Goal: Task Accomplishment & Management: Manage account settings

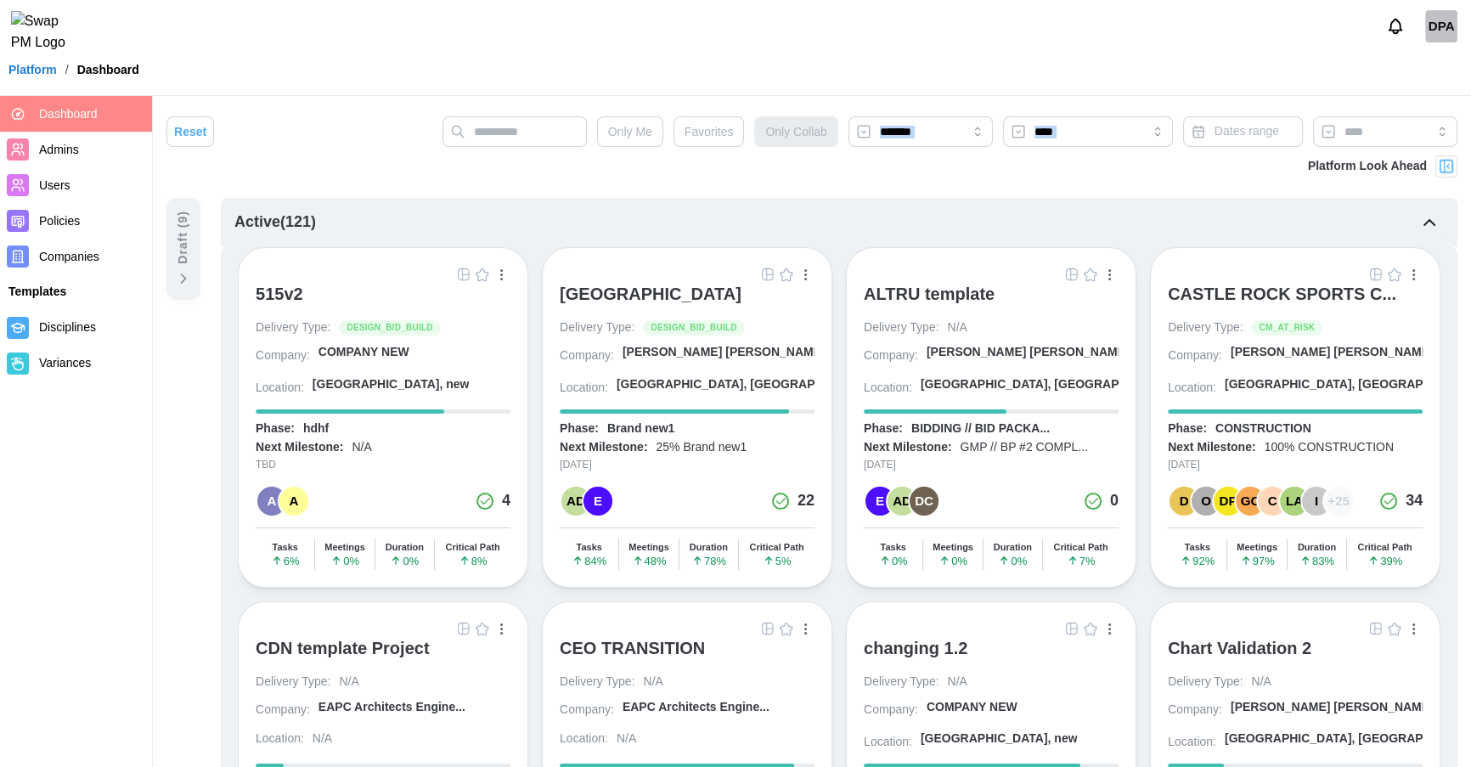
drag, startPoint x: 279, startPoint y: 159, endPoint x: 254, endPoint y: 157, distance: 24.7
click at [254, 157] on div "Platform Look Ahead" at bounding box center [811, 176] width 1291 height 42
click at [1404, 40] on button "Notifications" at bounding box center [1395, 26] width 29 height 29
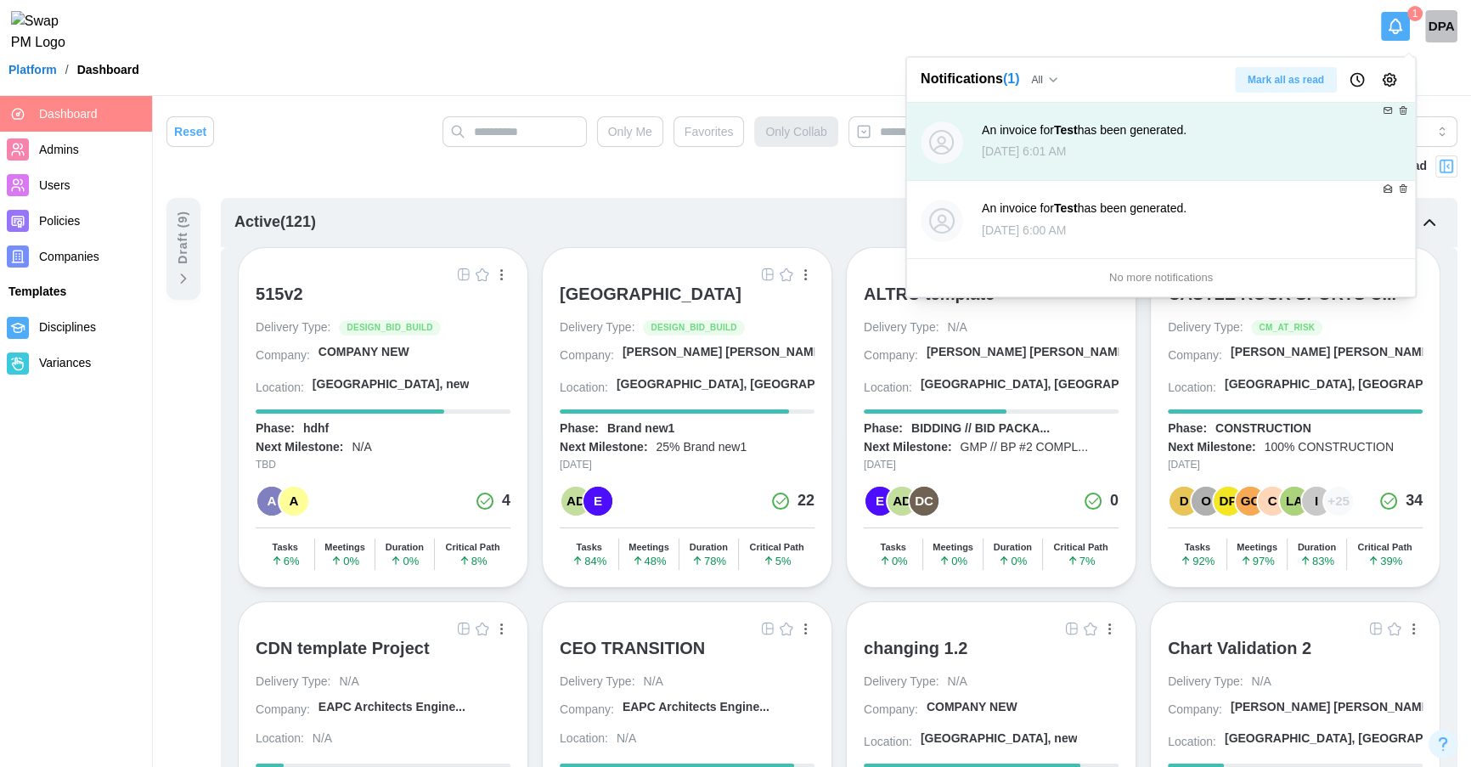
click at [1404, 40] on button "Notifications" at bounding box center [1395, 26] width 29 height 29
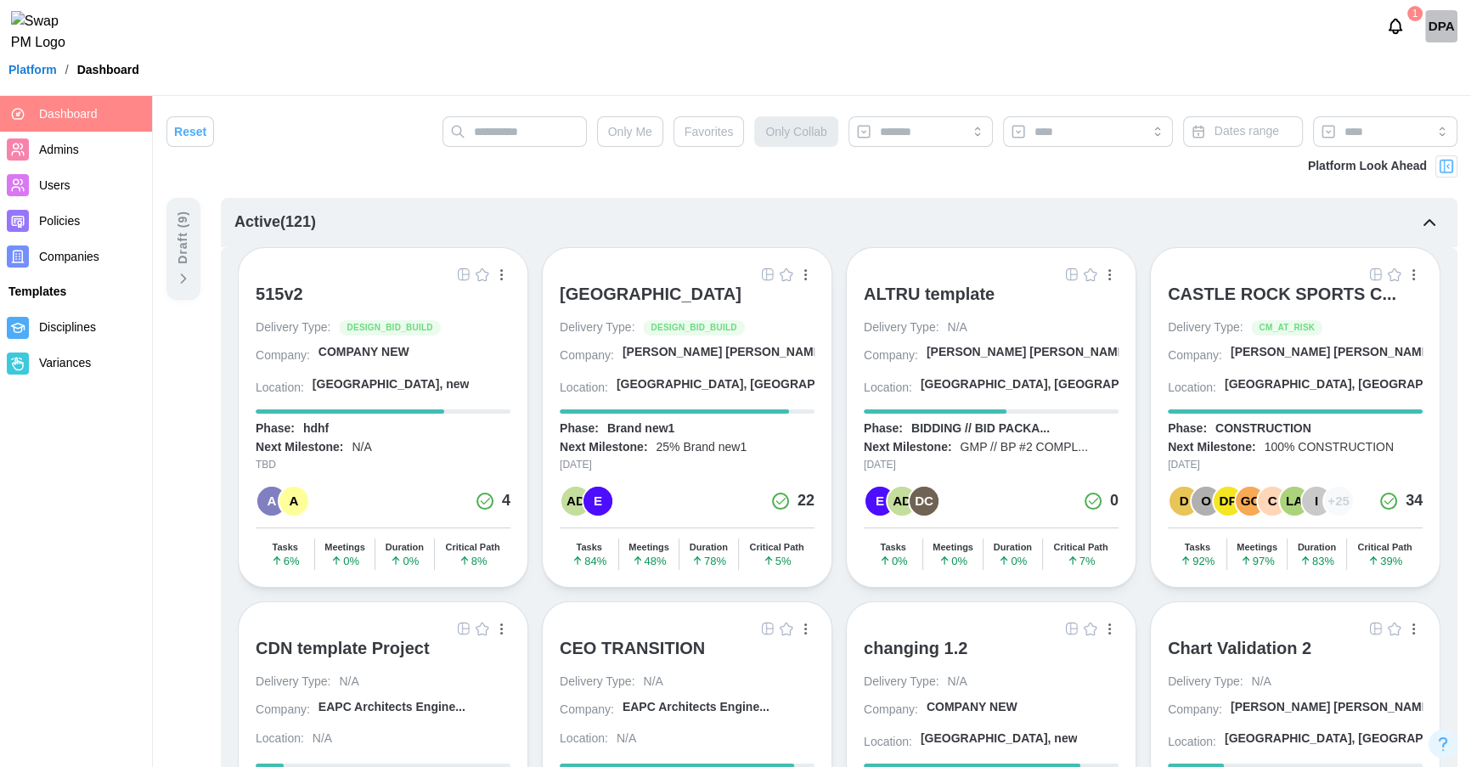
click at [1404, 40] on button "Notifications" at bounding box center [1395, 26] width 29 height 29
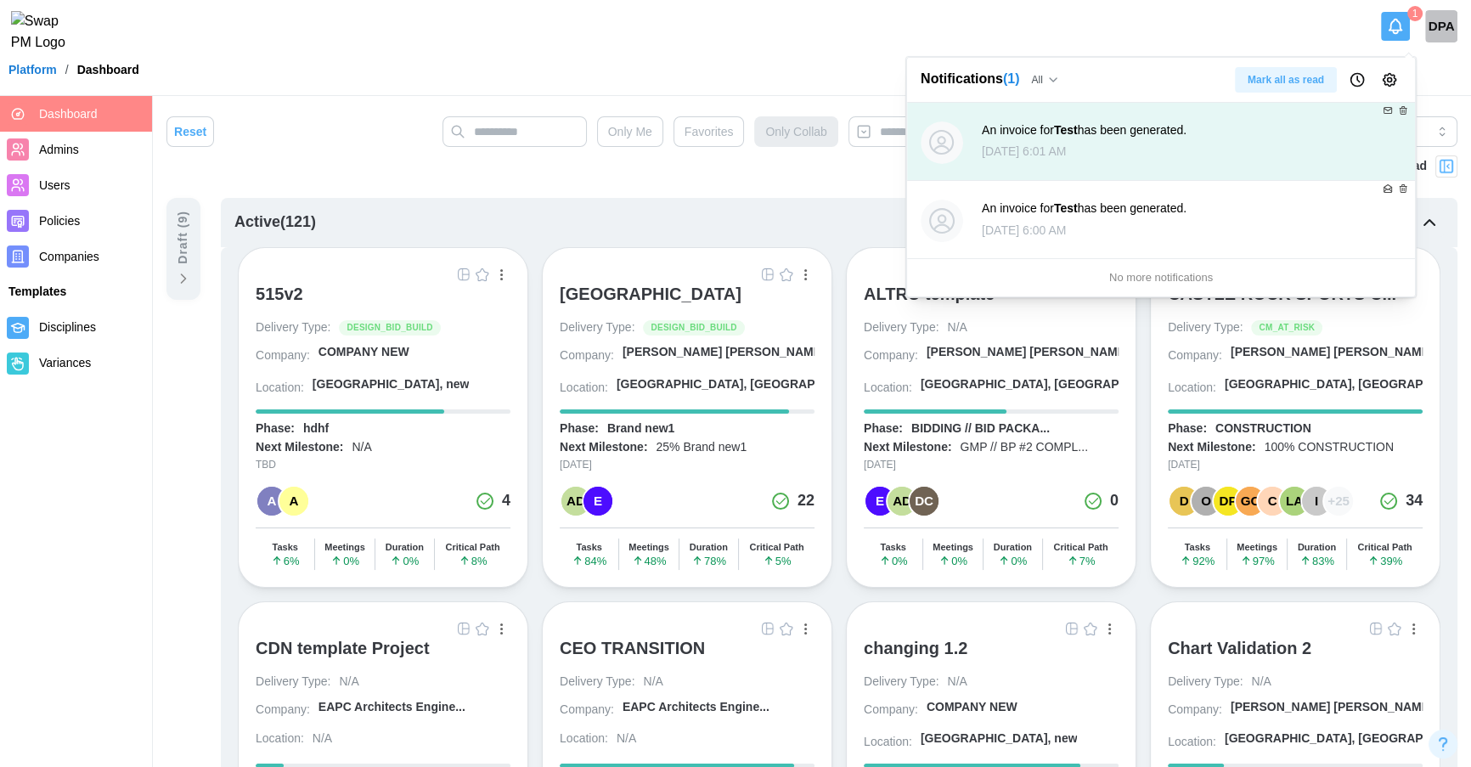
click at [1404, 40] on button "Notifications" at bounding box center [1395, 26] width 29 height 29
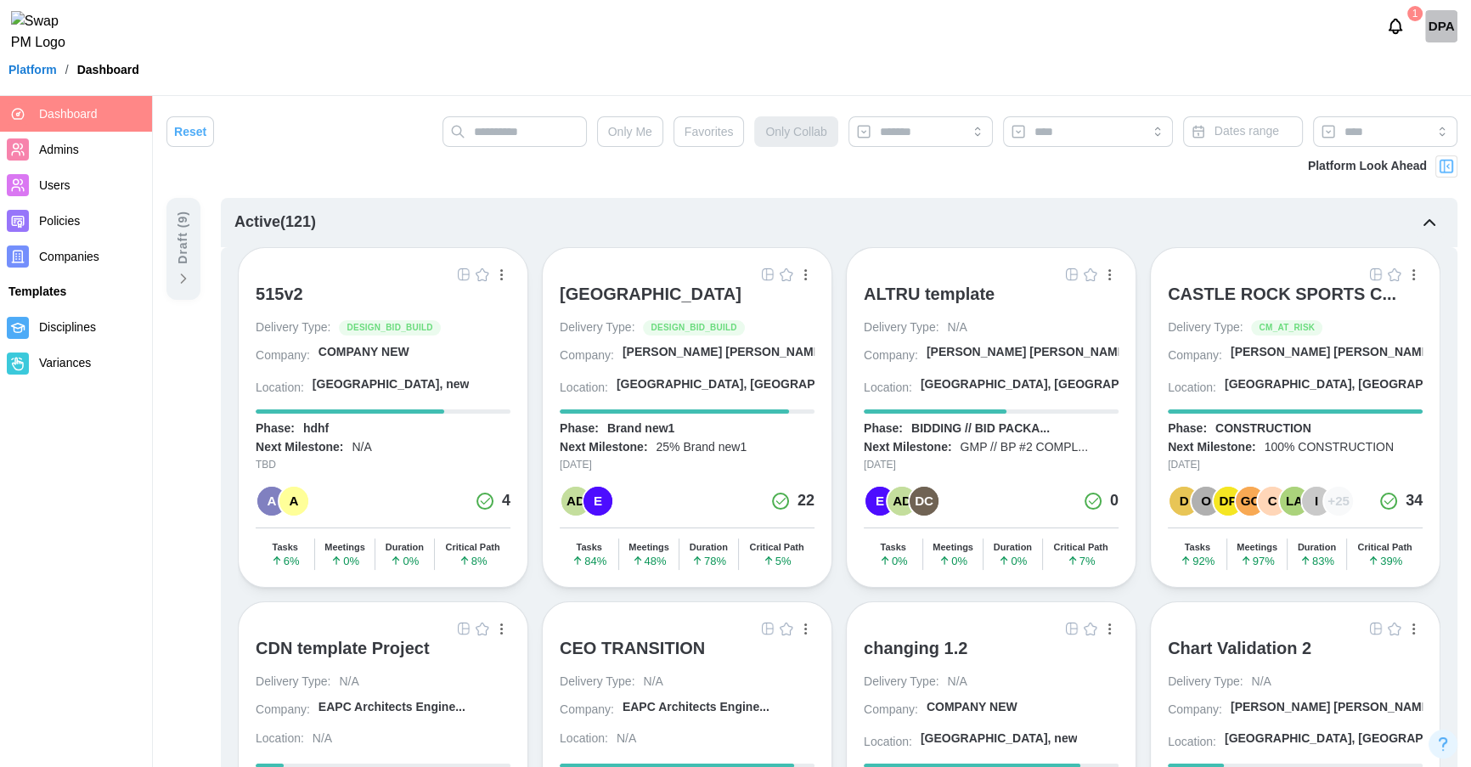
click at [1404, 40] on button "Notifications" at bounding box center [1395, 26] width 29 height 29
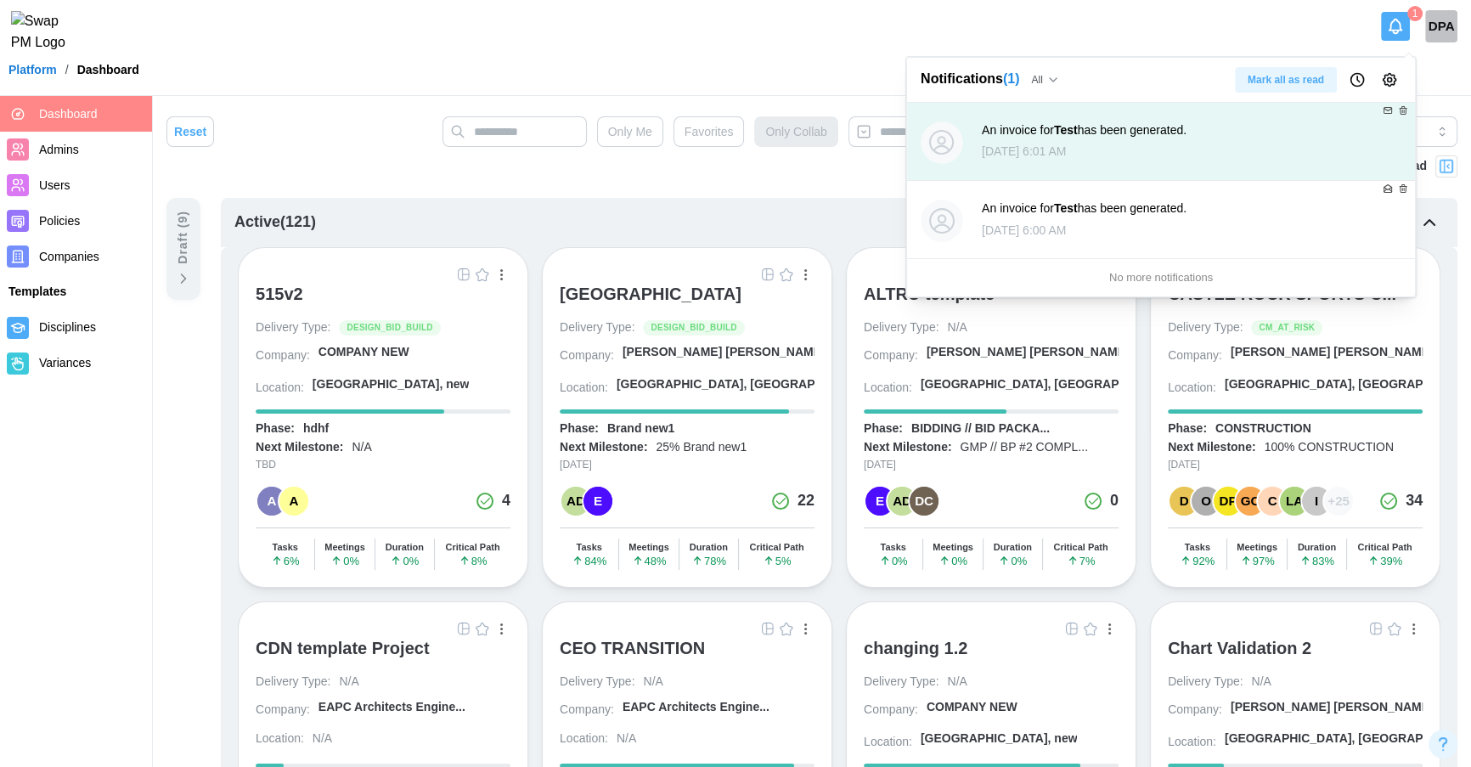
click at [1404, 40] on button "Notifications" at bounding box center [1395, 26] width 29 height 29
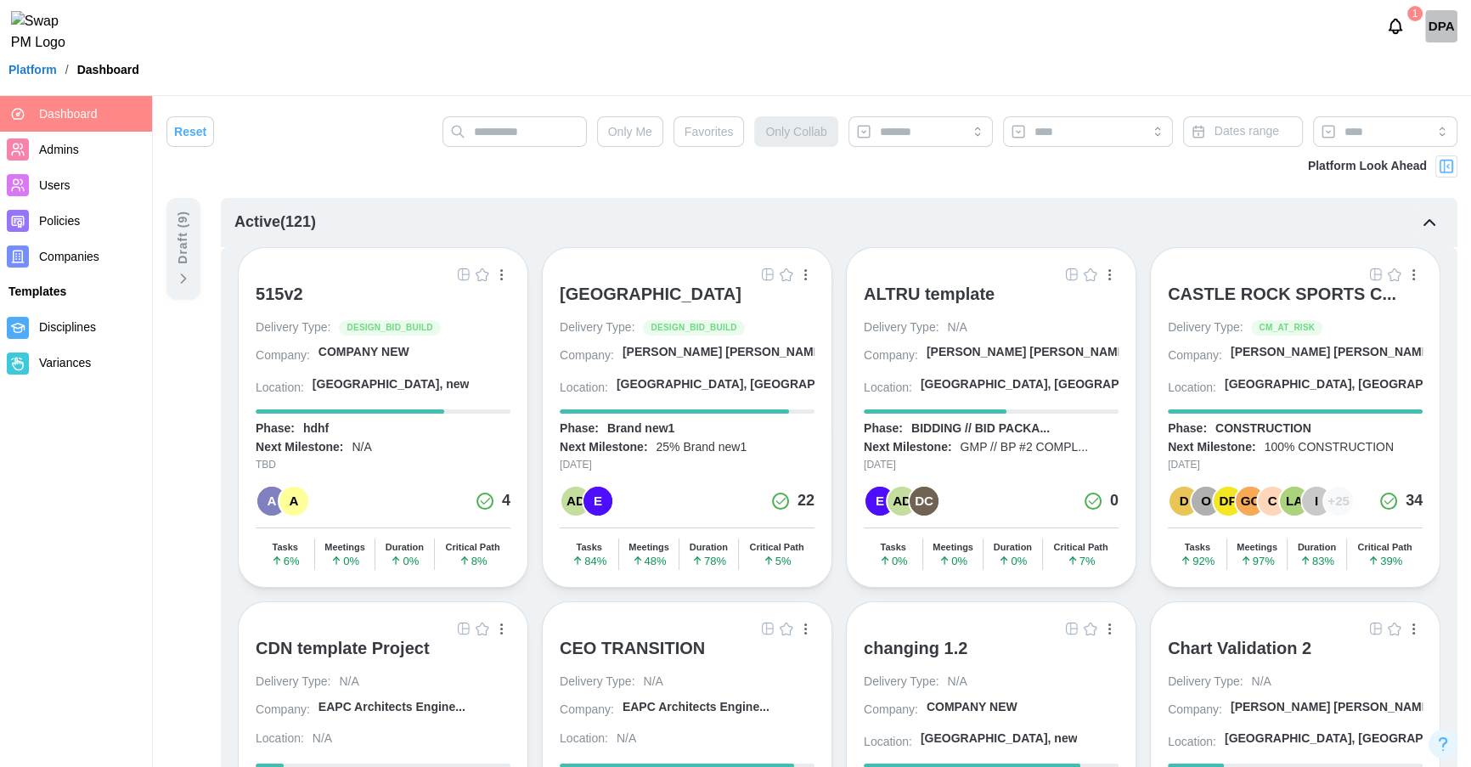
click at [1404, 40] on button "Notifications" at bounding box center [1395, 26] width 29 height 29
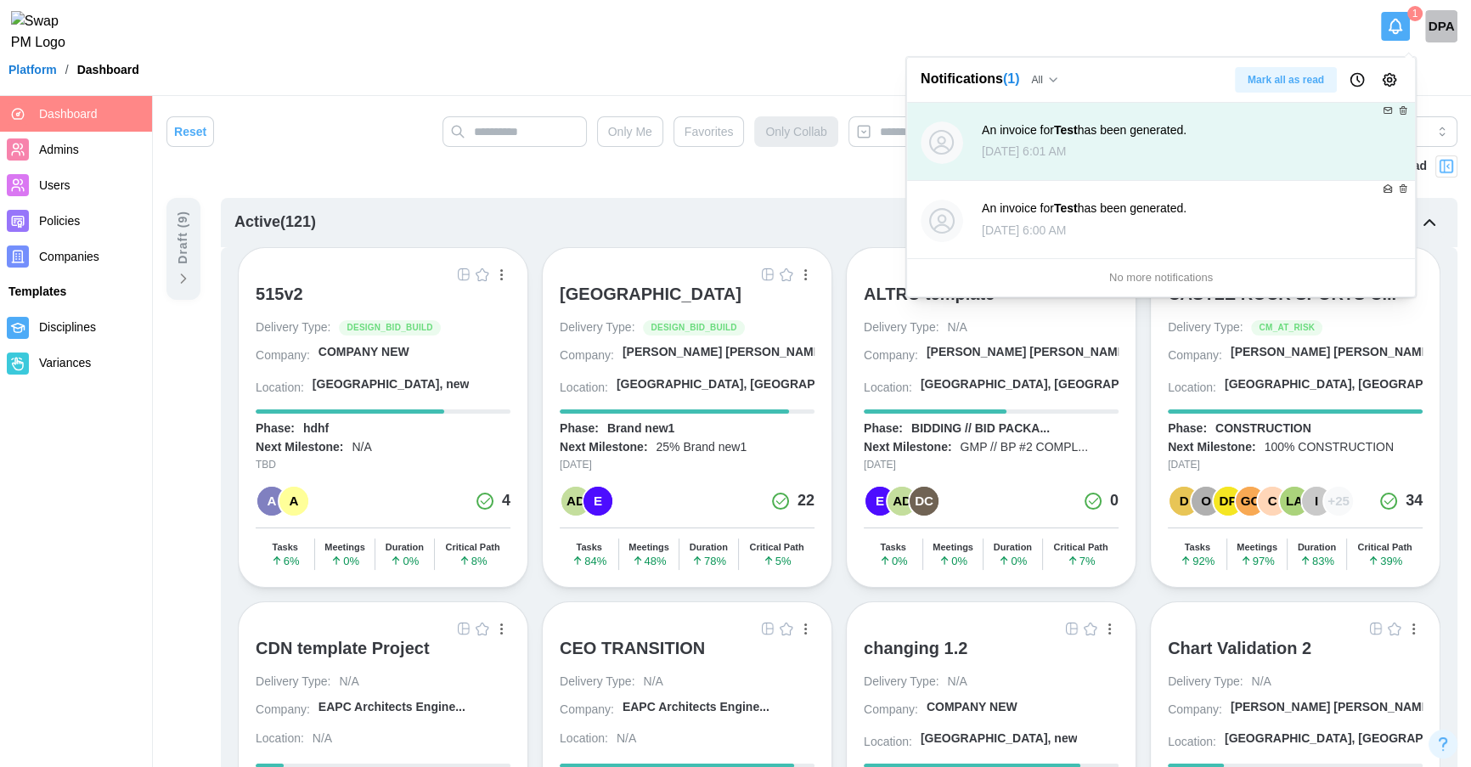
click at [1304, 77] on span "Mark all as read" at bounding box center [1286, 80] width 76 height 24
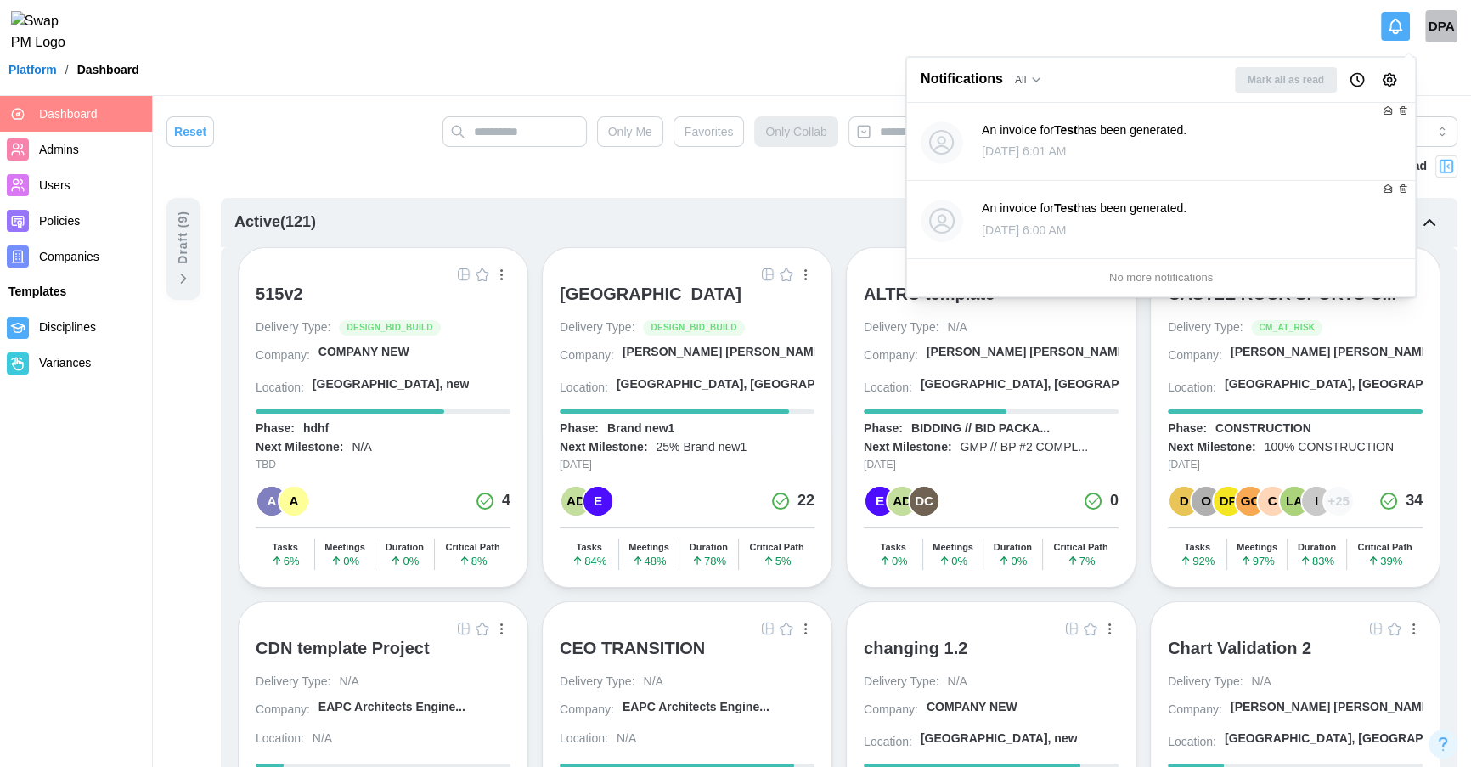
click at [1399, 41] on button "Notifications" at bounding box center [1395, 26] width 29 height 29
